Goal: Transaction & Acquisition: Purchase product/service

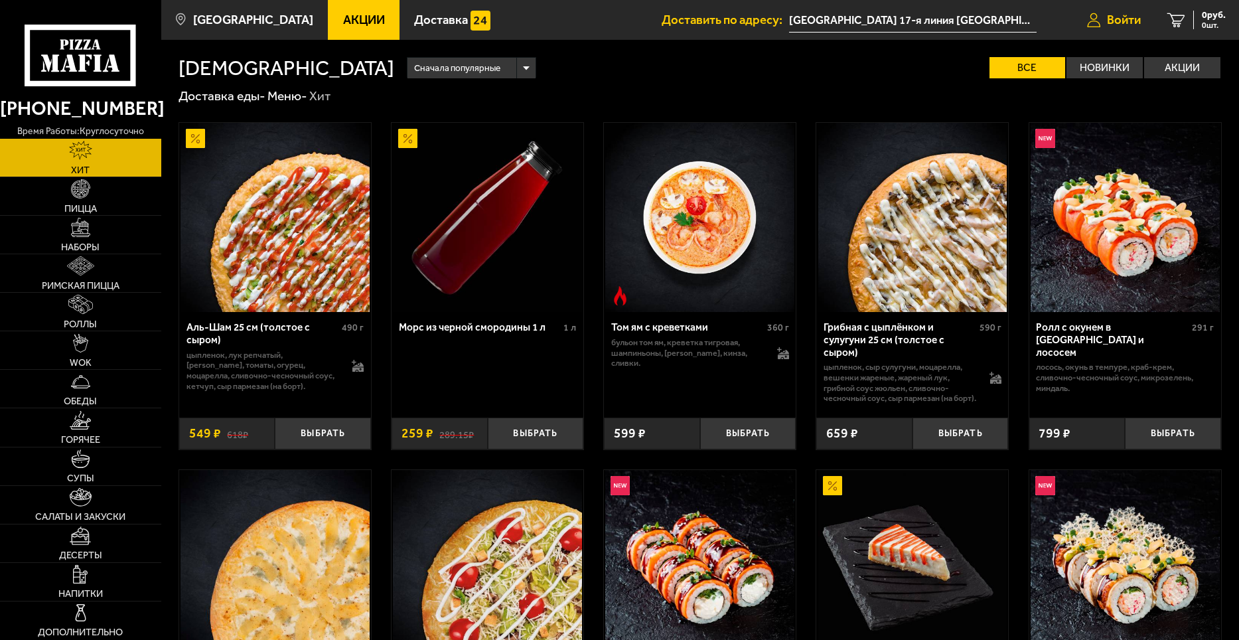
click at [1127, 23] on span "Войти" at bounding box center [1124, 20] width 34 height 13
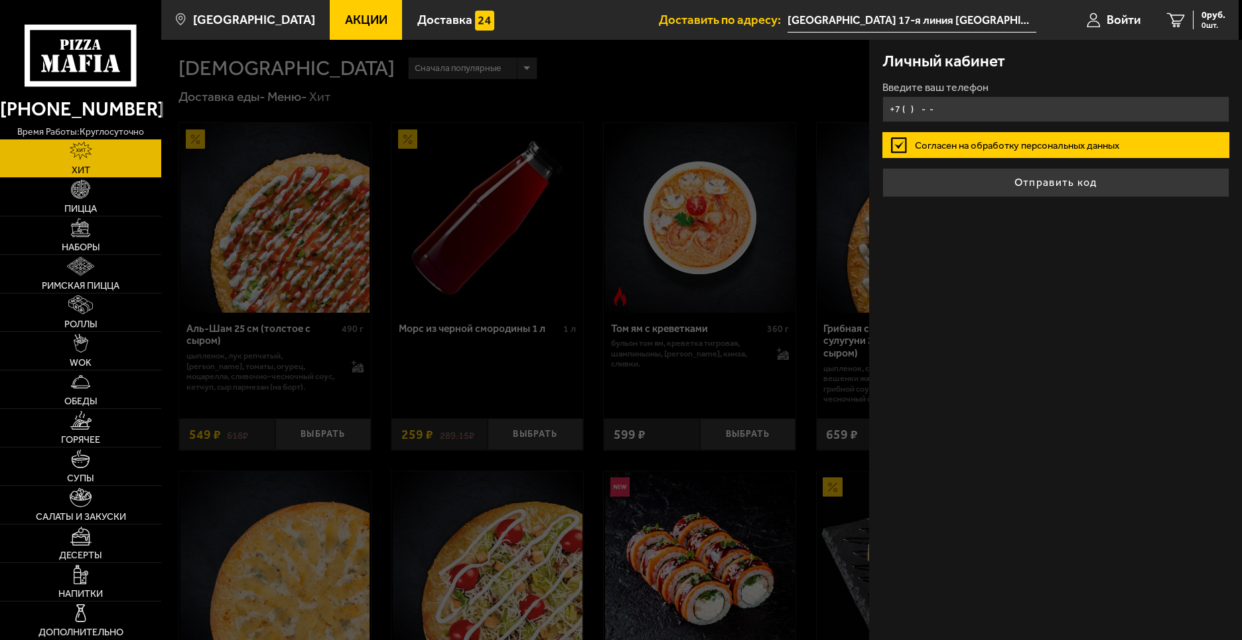
type input "[PHONE_NUMBER]"
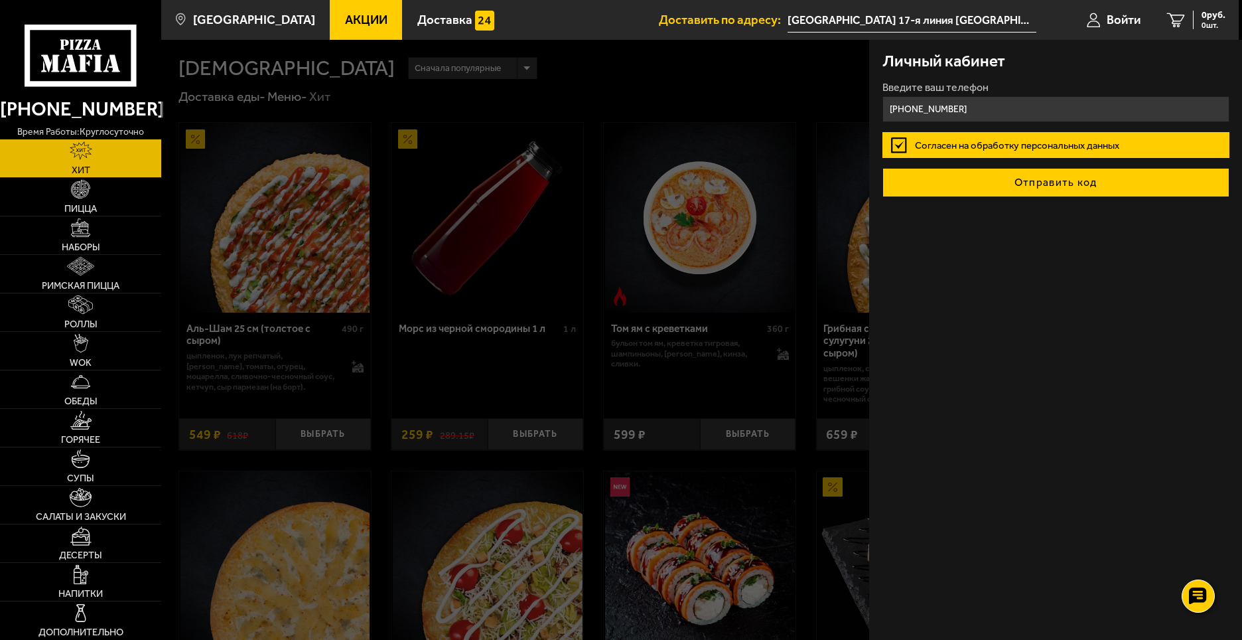
click at [1016, 185] on button "Отправить код" at bounding box center [1055, 182] width 347 height 29
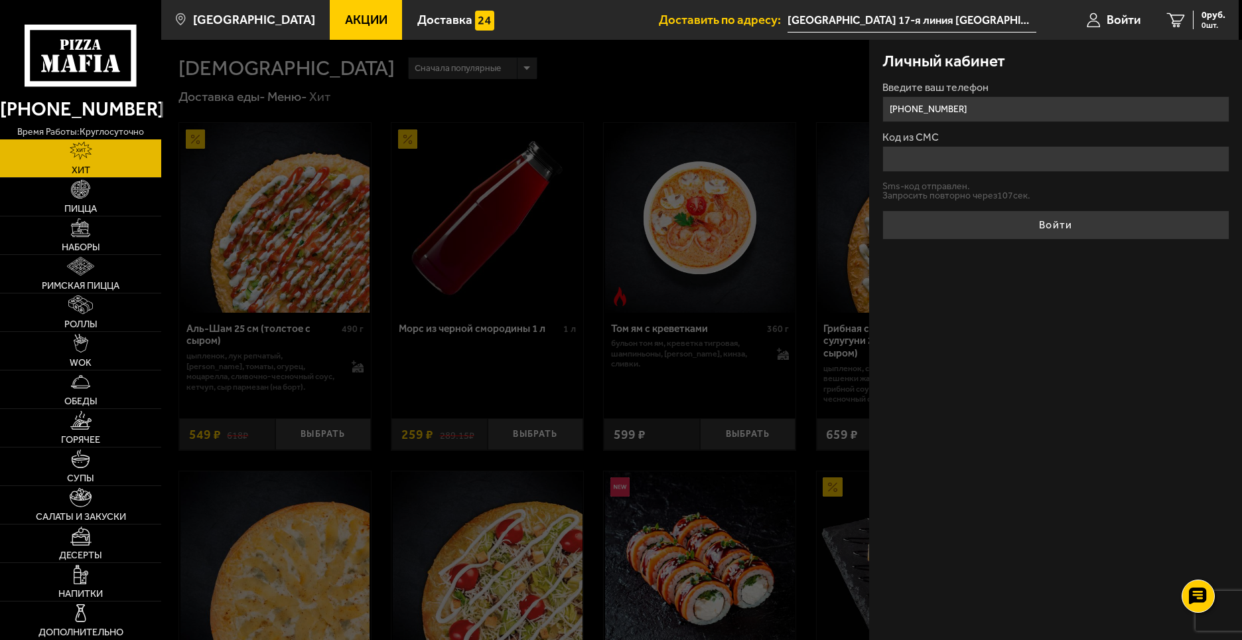
click at [909, 166] on input "Код из СМС" at bounding box center [1055, 159] width 347 height 26
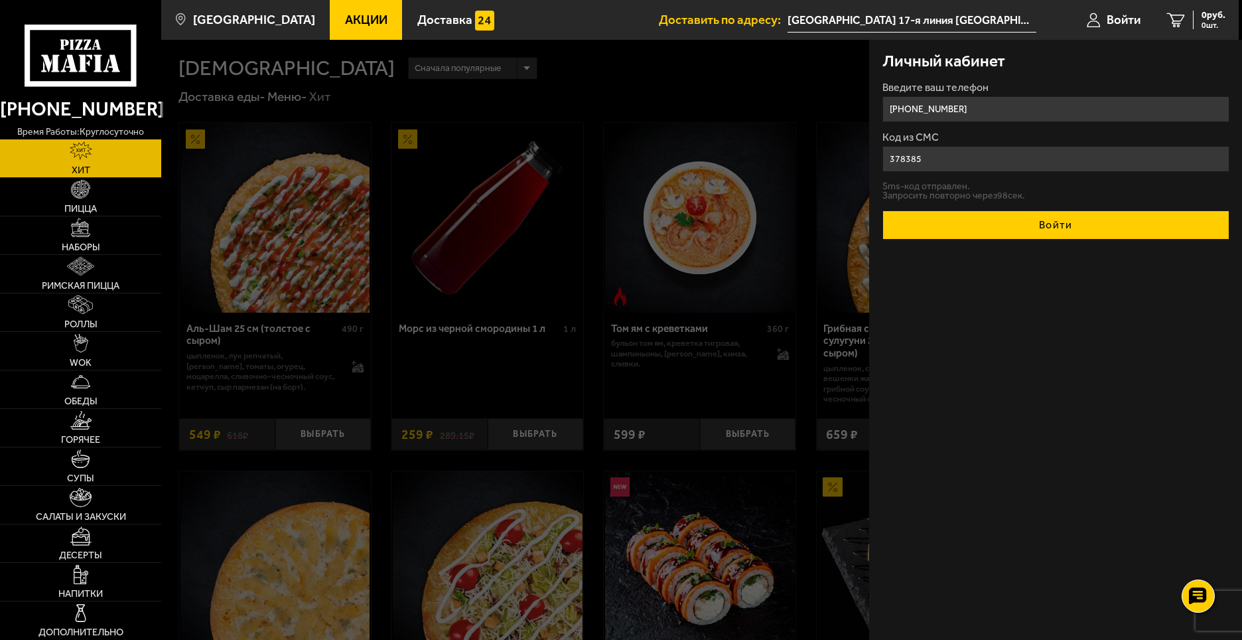
type input "378385"
click at [1042, 224] on button "Войти" at bounding box center [1055, 224] width 347 height 29
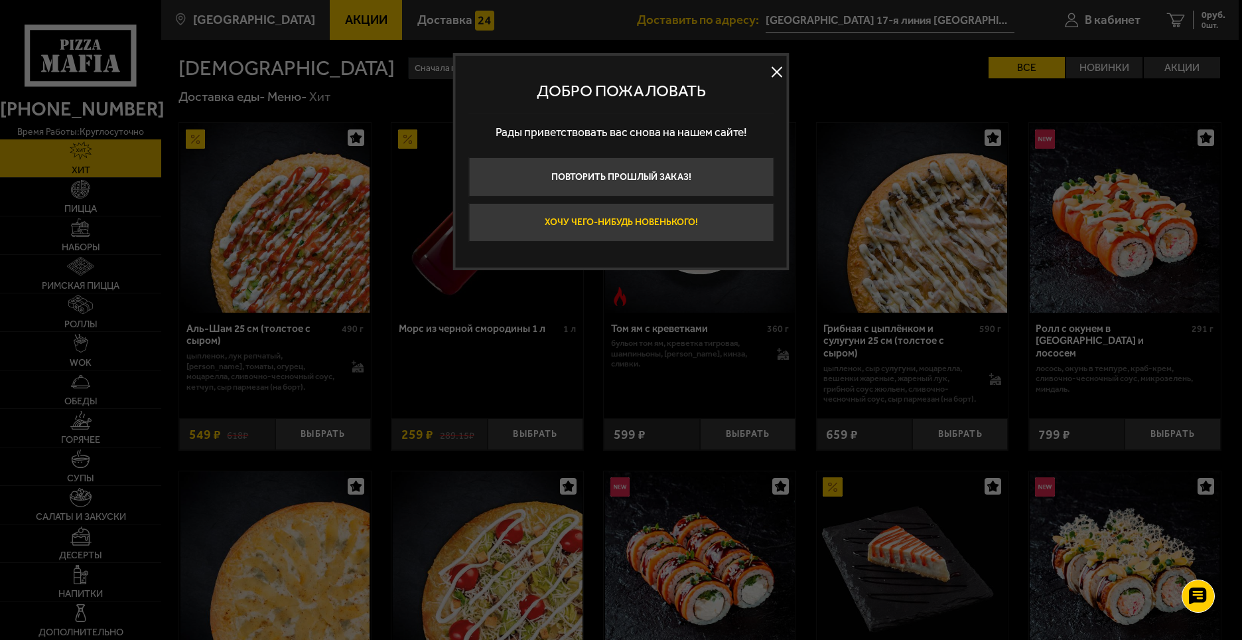
click at [604, 226] on button "Хочу чего-нибудь новенького!" at bounding box center [620, 222] width 305 height 39
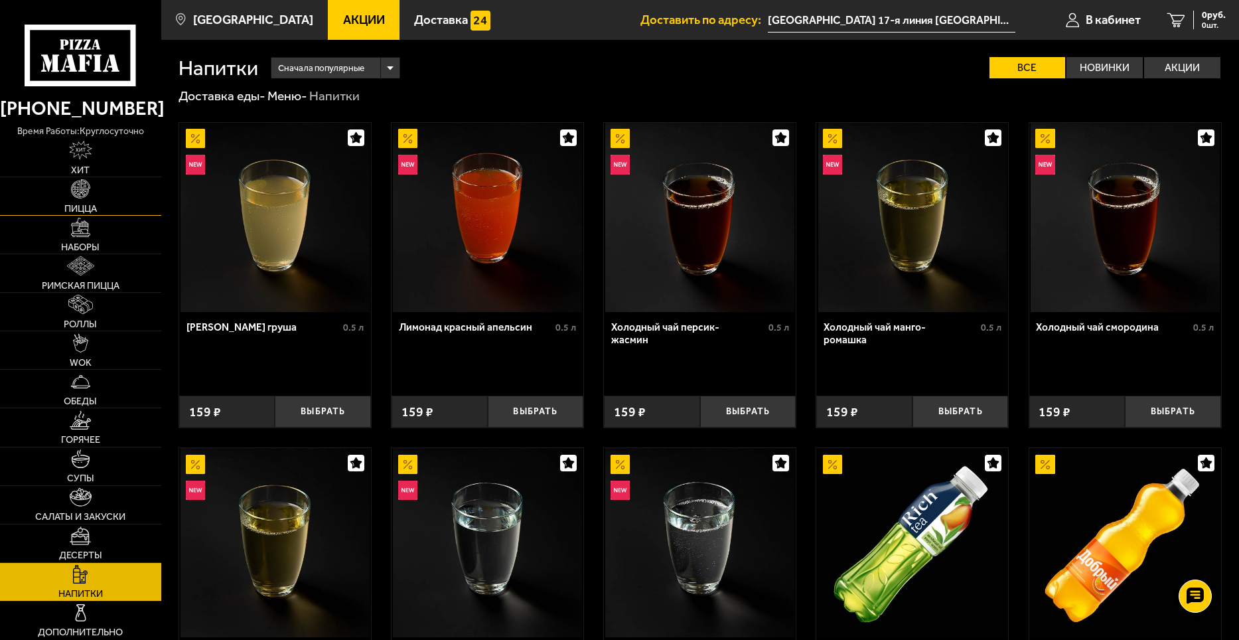
click at [82, 204] on span "Пицца" at bounding box center [80, 208] width 33 height 9
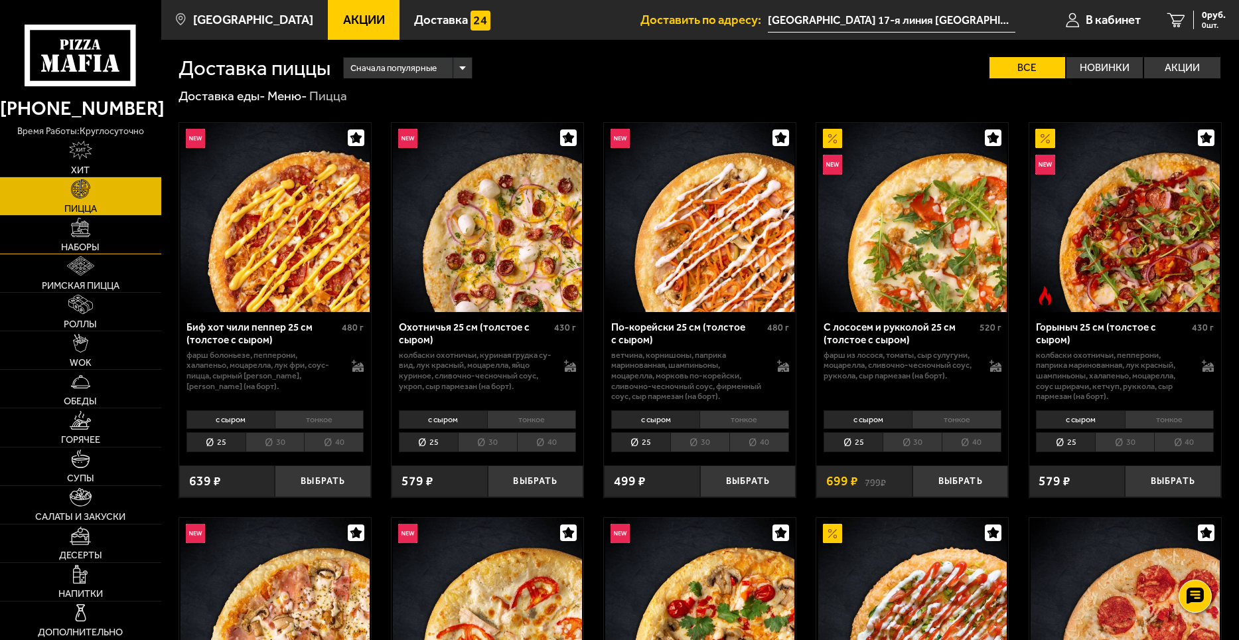
click at [82, 244] on span "Наборы" at bounding box center [80, 246] width 38 height 9
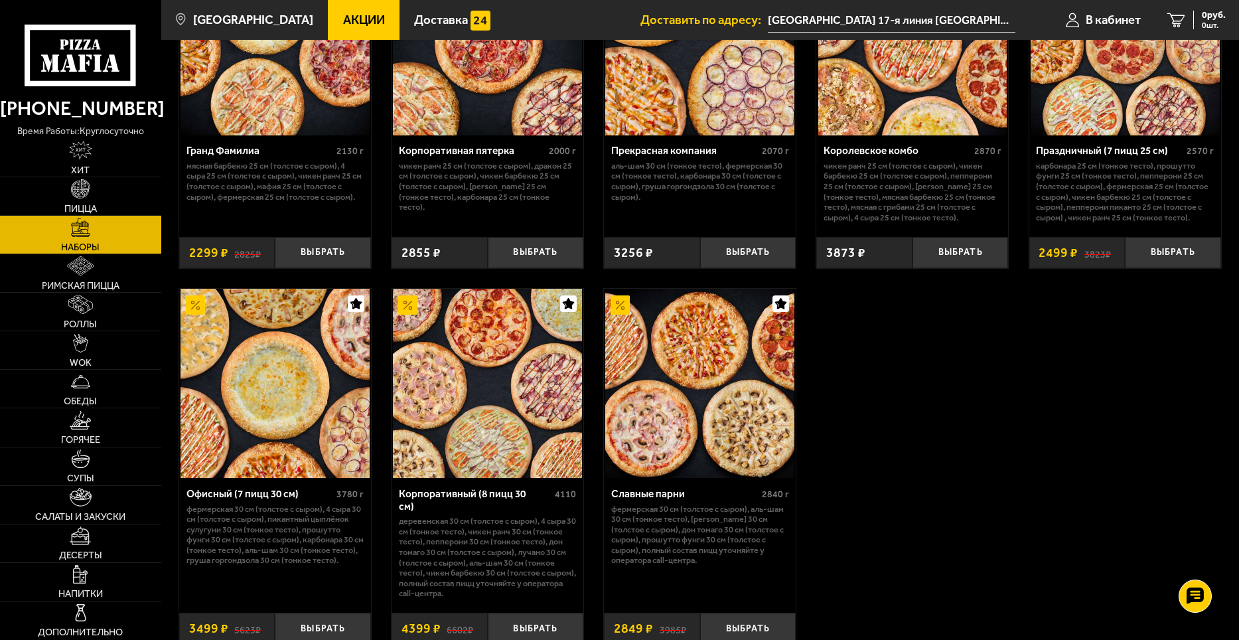
scroll to position [1858, 0]
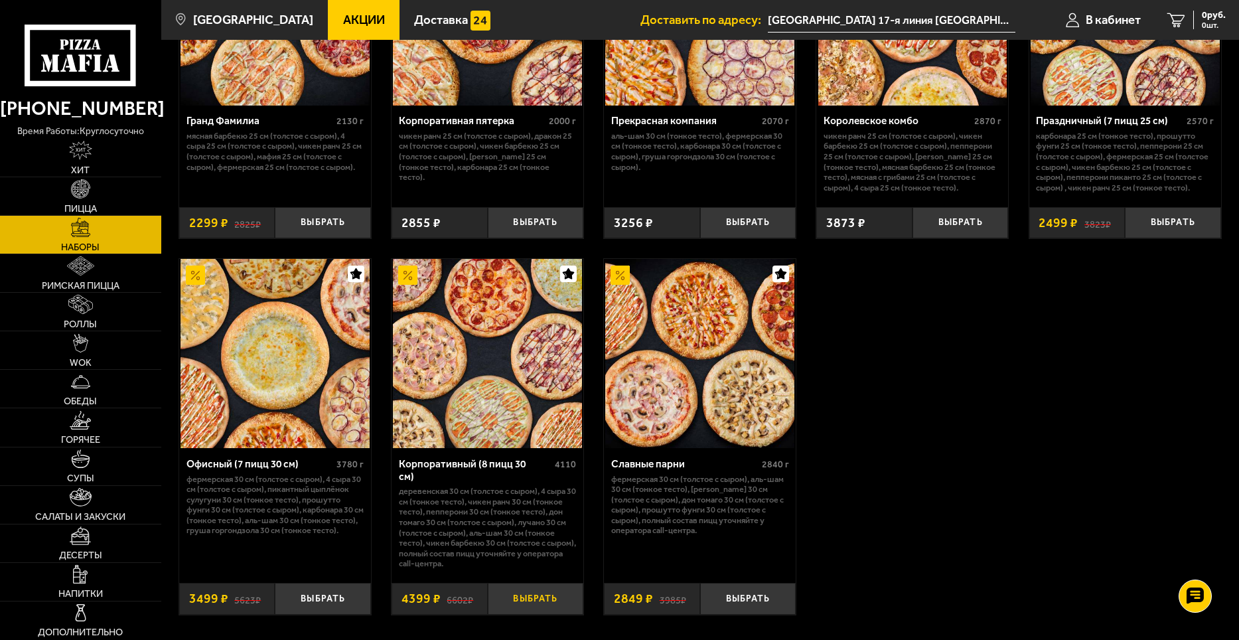
click at [518, 598] on button "Выбрать" at bounding box center [536, 598] width 96 height 32
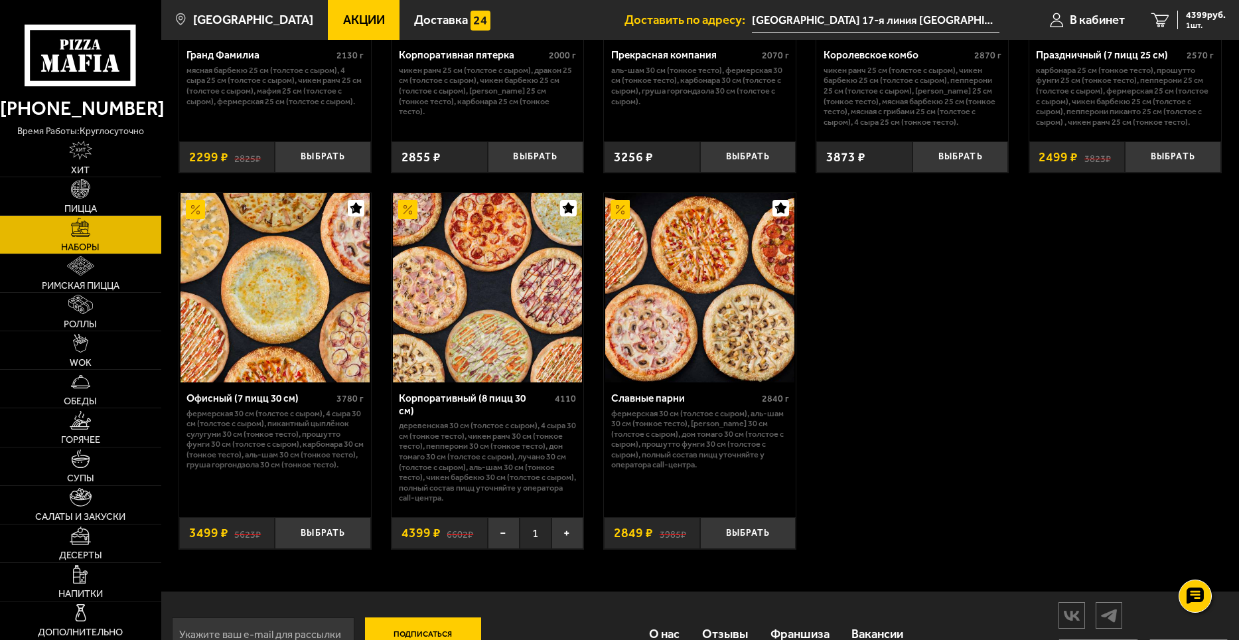
scroll to position [1967, 0]
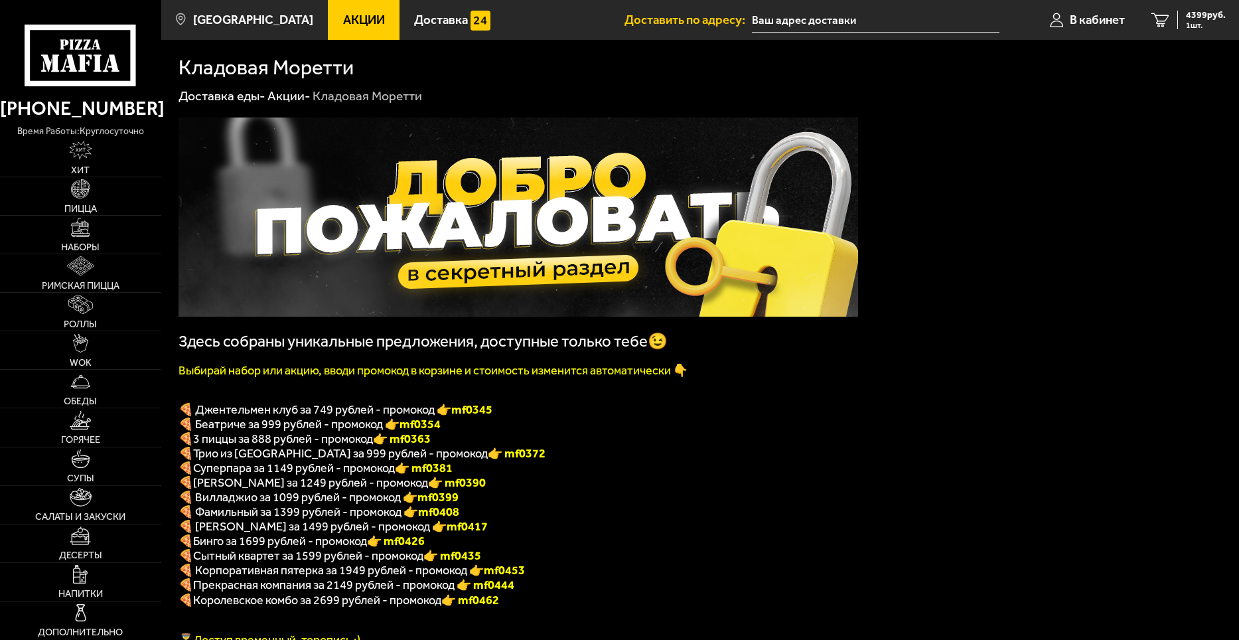
type input "[GEOGRAPHIC_DATA] 17-я линия [GEOGRAPHIC_DATA]"
click at [1197, 11] on span "4399 руб." at bounding box center [1206, 15] width 40 height 9
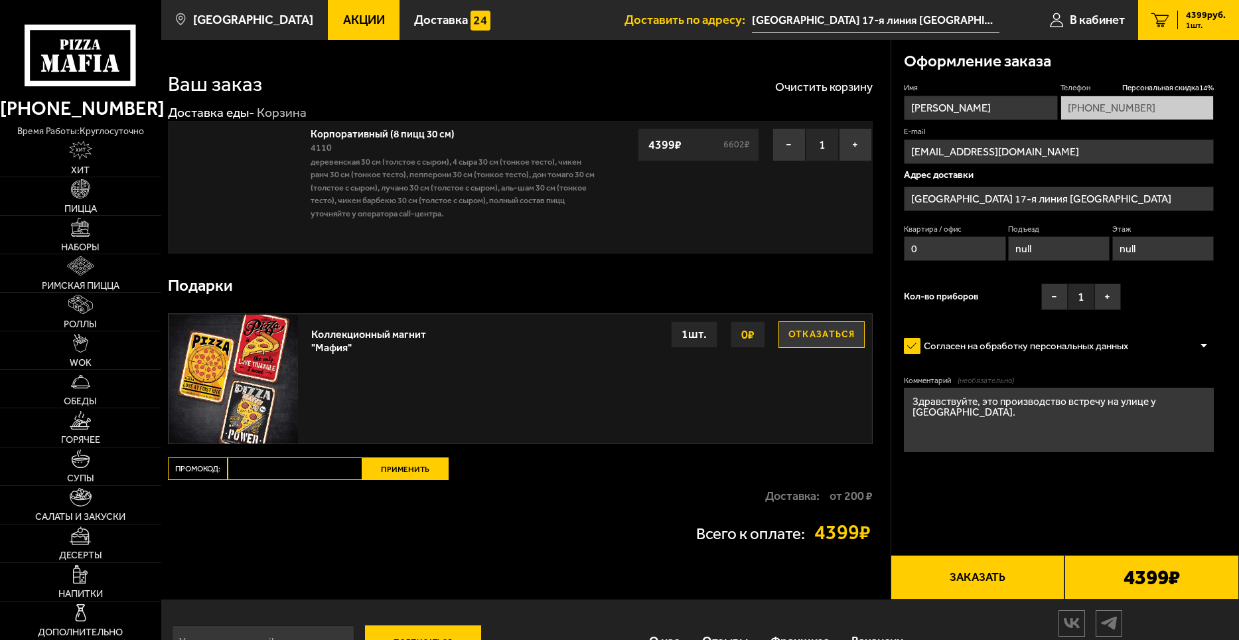
type input "17-я линия [GEOGRAPHIC_DATA], 54к8"
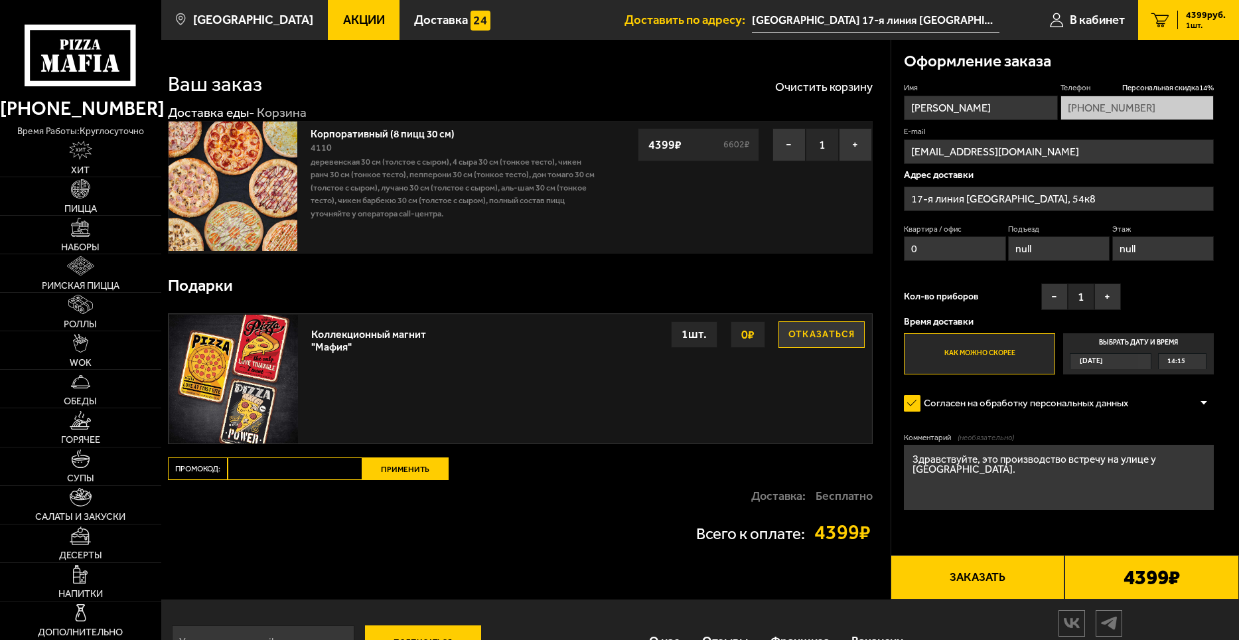
click at [1122, 366] on div "[DATE]" at bounding box center [1104, 361] width 68 height 15
click at [0, 0] on input "Выбрать дату и время [DATE] 14:15" at bounding box center [0, 0] width 0 height 0
click at [1138, 360] on div "[DATE]" at bounding box center [1104, 361] width 68 height 15
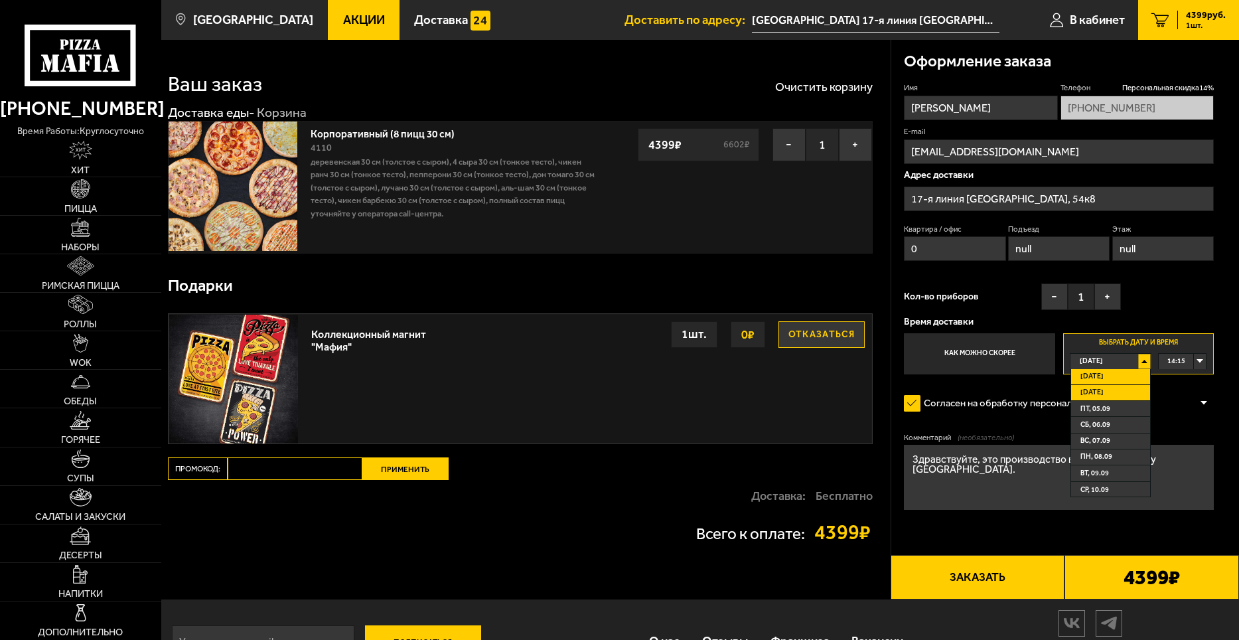
click at [1101, 390] on span "[DATE]" at bounding box center [1091, 392] width 23 height 15
click at [1195, 362] on div "00:00" at bounding box center [1181, 361] width 47 height 15
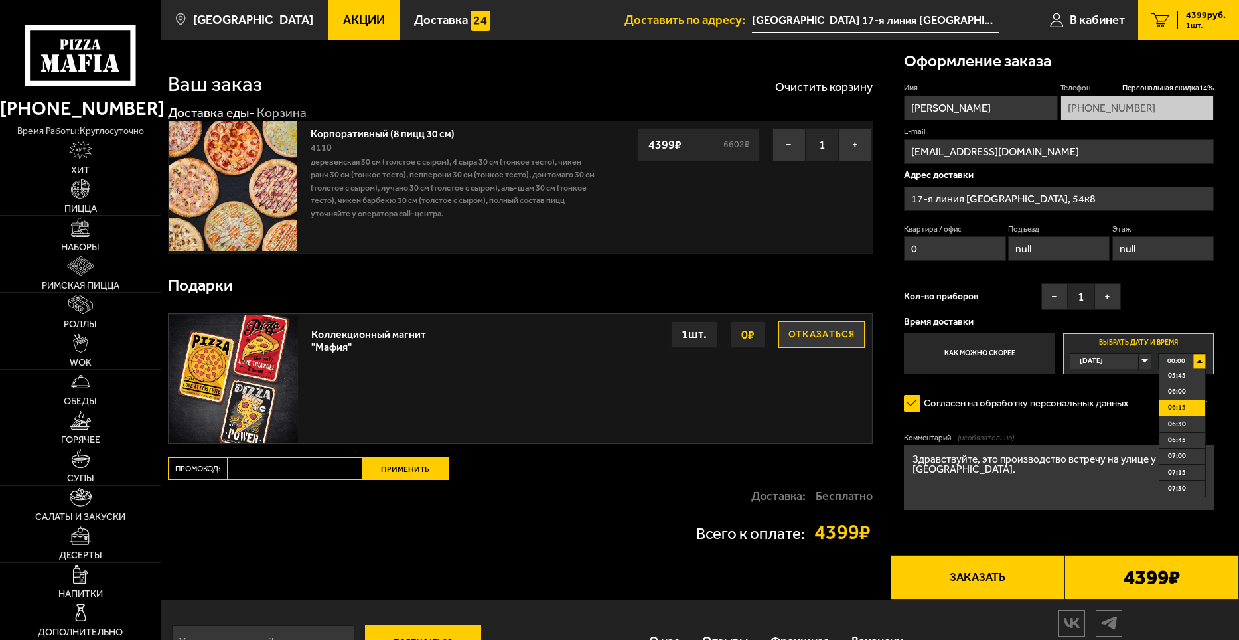
scroll to position [464, 0]
click at [1182, 445] on span "08:15" at bounding box center [1177, 444] width 18 height 15
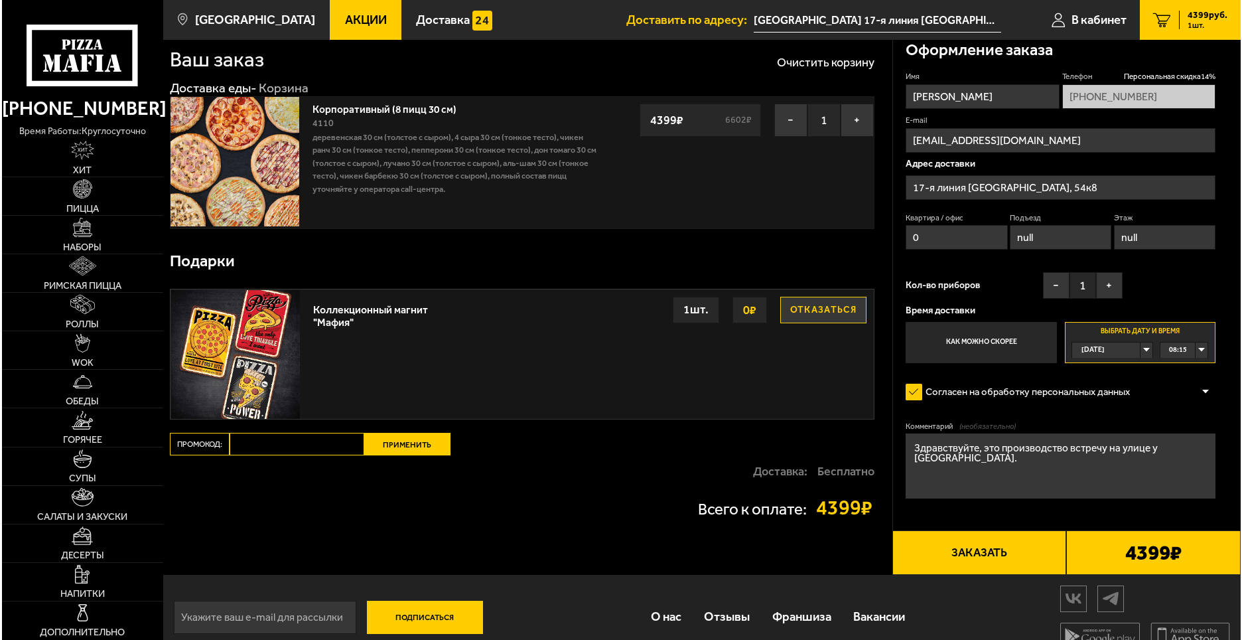
scroll to position [46, 0]
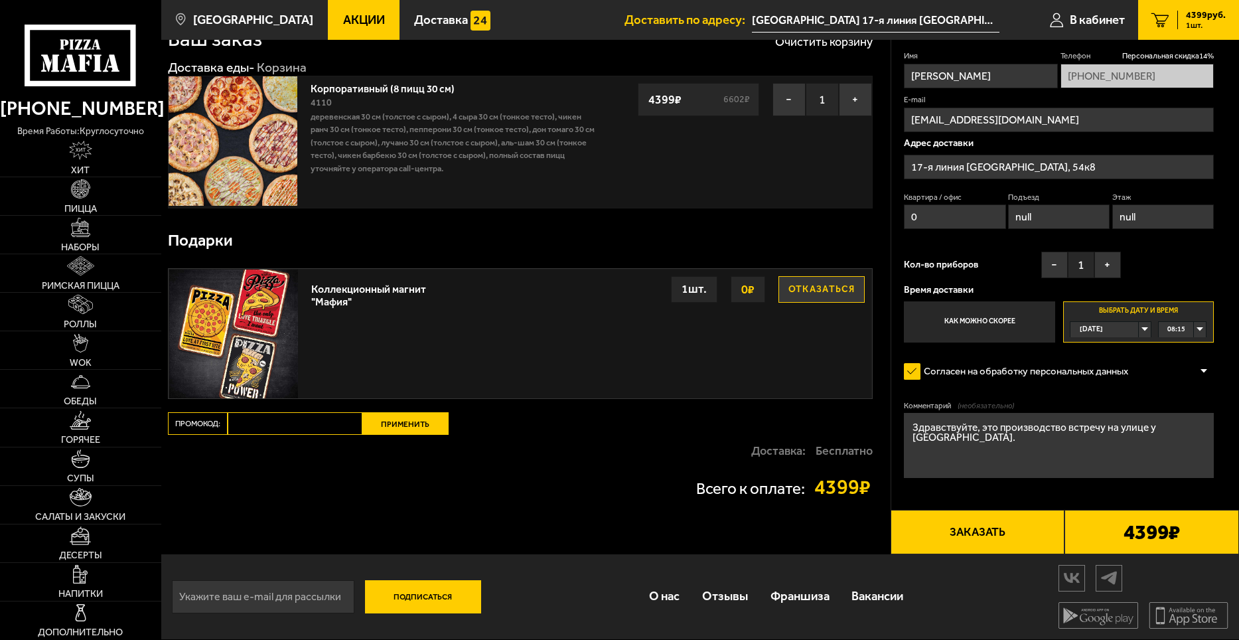
click at [997, 538] on button "Заказать" at bounding box center [977, 531] width 174 height 44
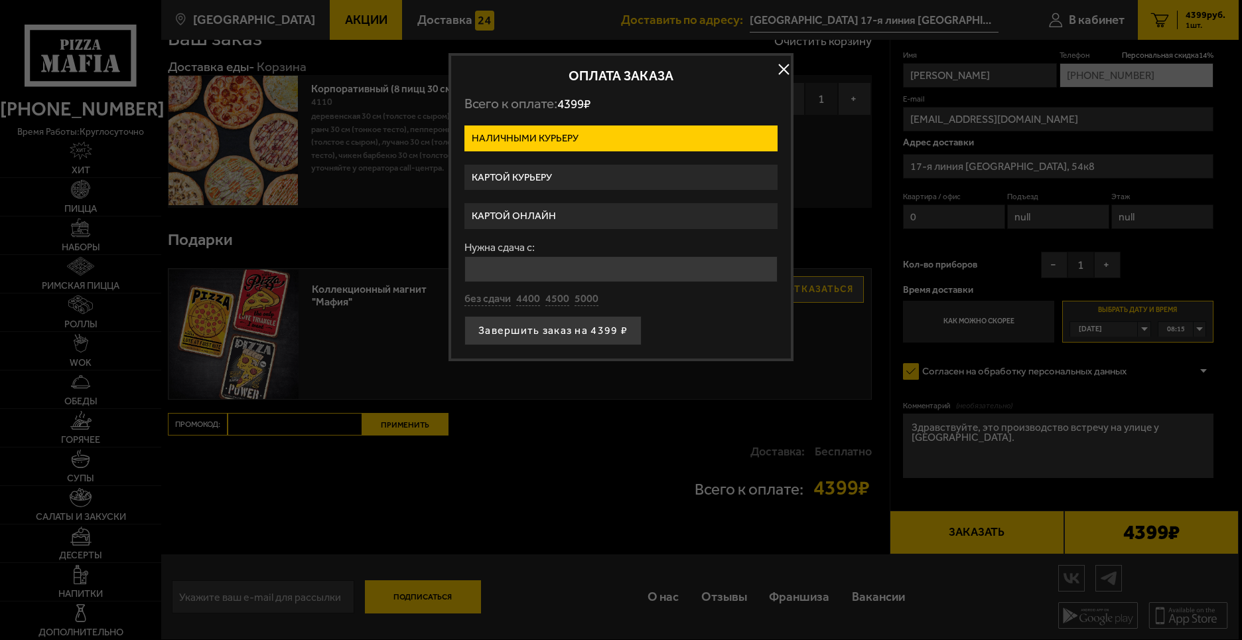
click at [532, 178] on label "Картой курьеру" at bounding box center [620, 178] width 313 height 26
click at [0, 0] on input "Картой курьеру" at bounding box center [0, 0] width 0 height 0
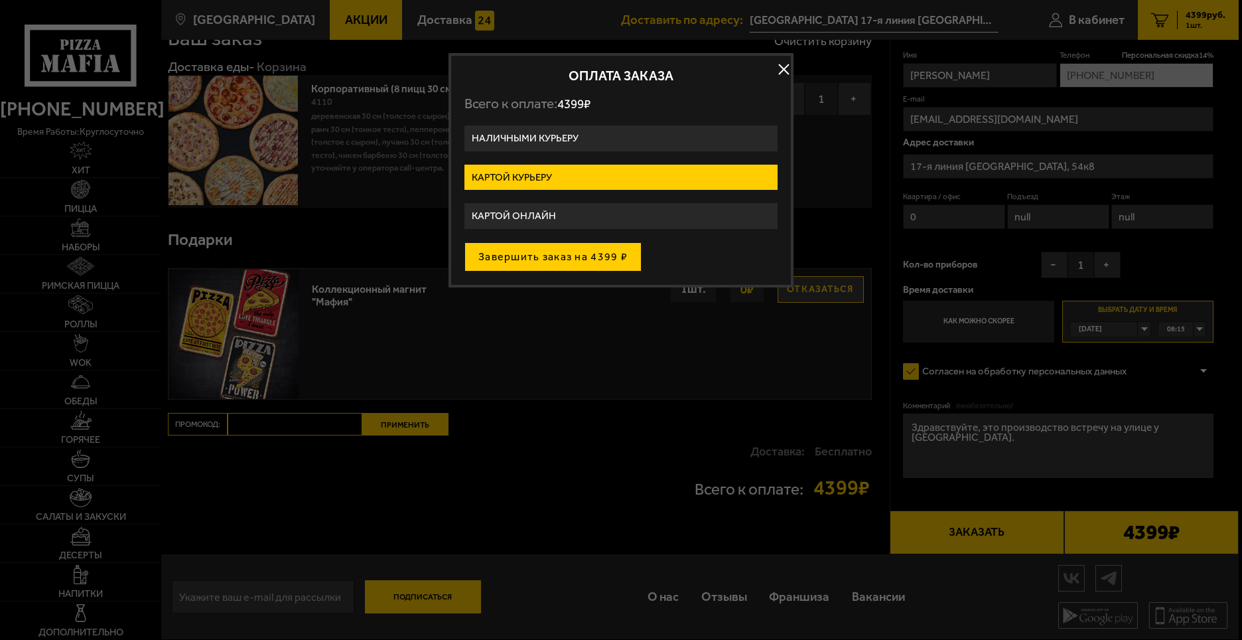
click at [553, 262] on button "Завершить заказ на 4399 ₽" at bounding box center [552, 256] width 177 height 29
